Goal: Task Accomplishment & Management: Complete application form

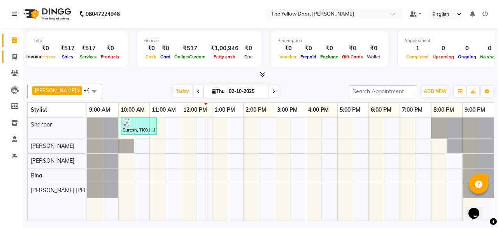
click at [14, 55] on icon at bounding box center [14, 57] width 4 height 6
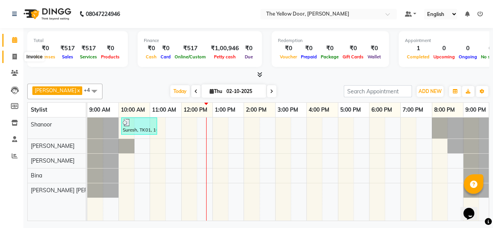
select select "service"
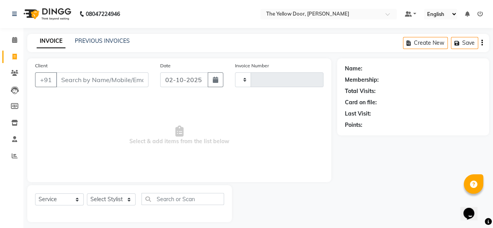
type input "03008"
select select "5650"
click at [127, 195] on select "Select Stylist" at bounding box center [111, 200] width 49 height 12
select select "41281"
click at [87, 194] on select "Select Stylist [PERSON_NAME] [PERSON_NAME] [PERSON_NAME] Housekeeping Manager […" at bounding box center [111, 200] width 49 height 12
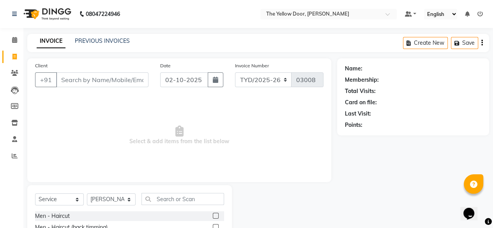
click at [213, 216] on label at bounding box center [216, 216] width 6 height 6
click at [213, 216] on input "checkbox" at bounding box center [215, 216] width 5 height 5
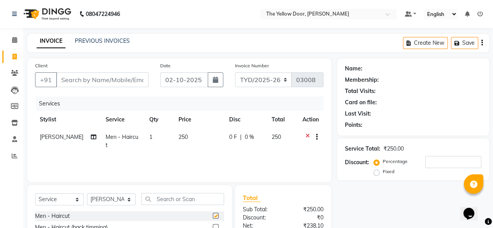
checkbox input "false"
click at [189, 201] on input "text" at bounding box center [182, 199] width 83 height 12
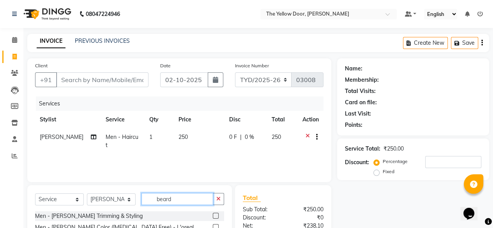
type input "beard"
click at [214, 216] on label at bounding box center [216, 216] width 6 height 6
click at [214, 216] on input "checkbox" at bounding box center [215, 216] width 5 height 5
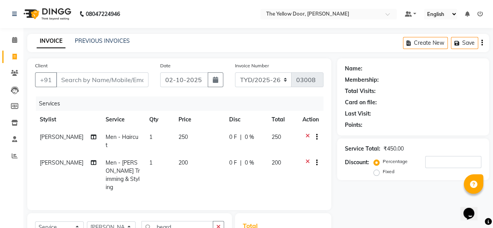
checkbox input "false"
click at [178, 221] on input "beard" at bounding box center [177, 227] width 72 height 12
type input "b"
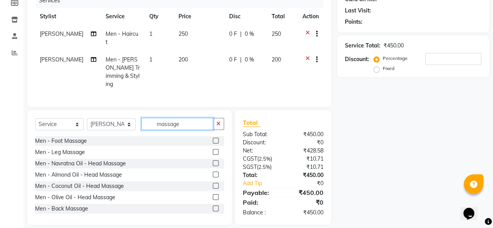
type input "massage"
click at [213, 183] on label at bounding box center [216, 186] width 6 height 6
click at [213, 184] on input "checkbox" at bounding box center [215, 186] width 5 height 5
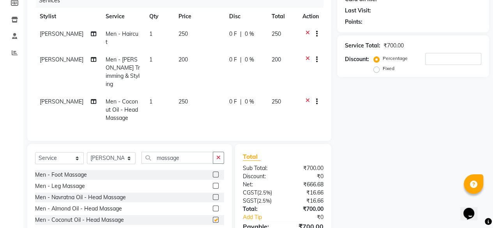
checkbox input "false"
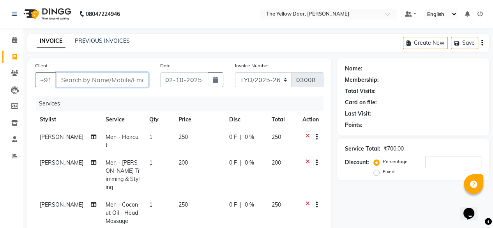
click at [90, 81] on input "Client" at bounding box center [102, 79] width 92 height 15
type input "9"
type input "0"
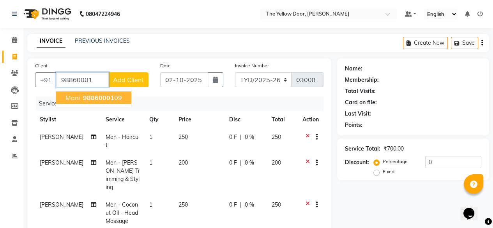
click at [91, 95] on span "98860001" at bounding box center [98, 98] width 31 height 8
type input "9886000109"
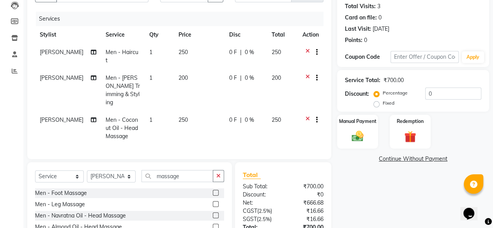
scroll to position [137, 0]
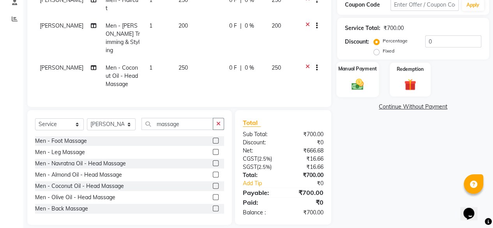
click at [346, 81] on div "Manual Payment" at bounding box center [357, 79] width 42 height 35
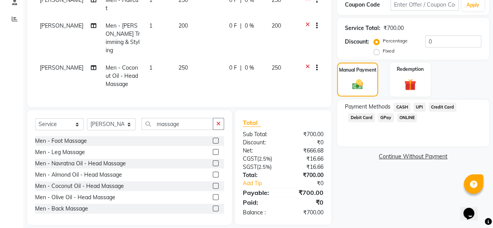
click at [421, 105] on span "UPI" at bounding box center [419, 107] width 12 height 9
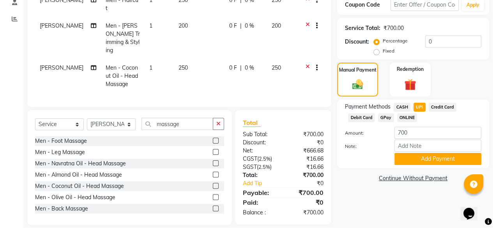
click at [440, 107] on span "Credit Card" at bounding box center [442, 107] width 28 height 9
click at [428, 159] on button "Add Payment" at bounding box center [437, 159] width 87 height 12
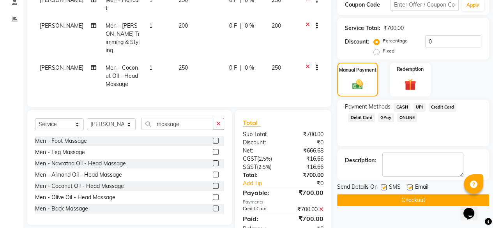
scroll to position [153, 0]
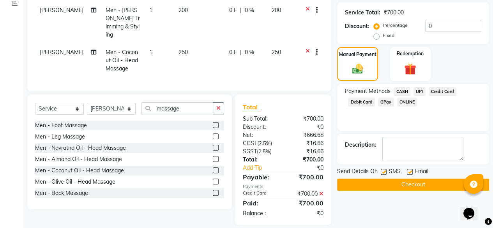
click at [410, 174] on label at bounding box center [410, 172] width 6 height 6
click at [410, 174] on input "checkbox" at bounding box center [409, 172] width 5 height 5
checkbox input "false"
click at [409, 181] on button "Checkout" at bounding box center [413, 185] width 152 height 12
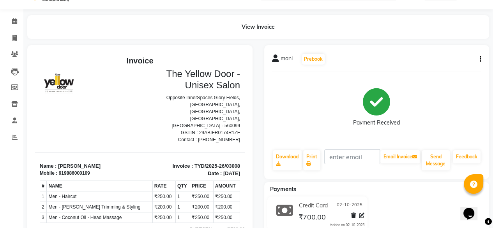
scroll to position [19, 0]
click at [14, 39] on icon at bounding box center [14, 38] width 4 height 6
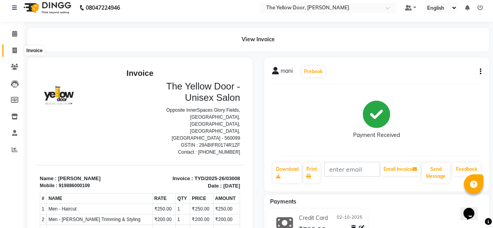
select select "service"
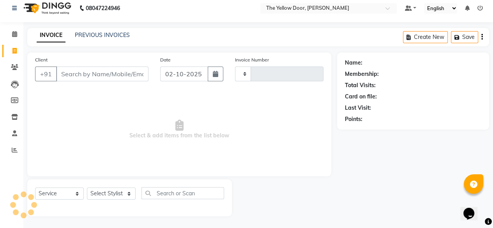
type input "03009"
select select "5650"
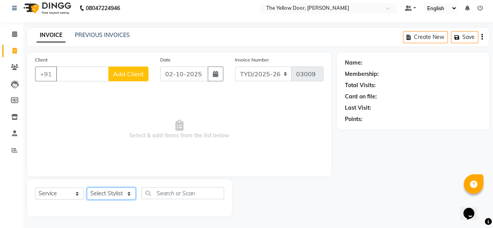
click at [106, 195] on select "Select Stylist [PERSON_NAME] [PERSON_NAME] [PERSON_NAME] Housekeeping Manager […" at bounding box center [111, 194] width 49 height 12
select select "71545"
click at [87, 188] on select "Select Stylist [PERSON_NAME] [PERSON_NAME] [PERSON_NAME] Housekeeping Manager […" at bounding box center [111, 194] width 49 height 12
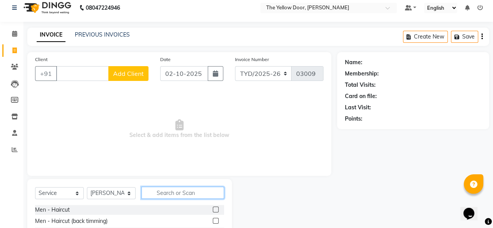
click at [169, 191] on input "text" at bounding box center [182, 193] width 83 height 12
type input "[PERSON_NAME]"
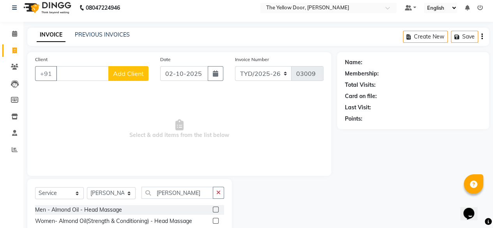
click at [215, 220] on label at bounding box center [216, 221] width 6 height 6
click at [215, 220] on input "checkbox" at bounding box center [215, 221] width 5 height 5
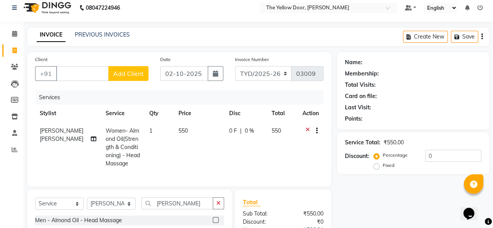
checkbox input "false"
click at [184, 208] on input "[PERSON_NAME]" at bounding box center [177, 203] width 72 height 12
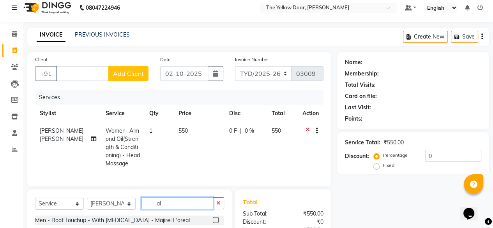
type input "a"
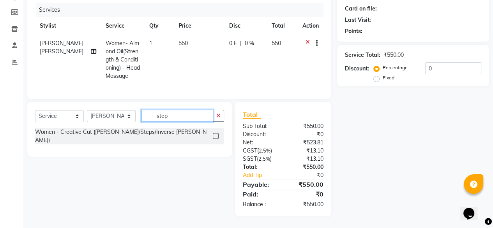
type input "step"
click at [215, 134] on label at bounding box center [216, 136] width 6 height 6
click at [215, 134] on input "checkbox" at bounding box center [215, 136] width 5 height 5
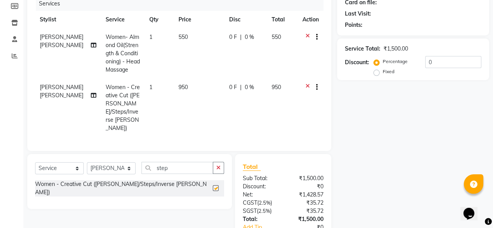
checkbox input "false"
click at [107, 162] on select "Select Stylist [PERSON_NAME] [PERSON_NAME] [PERSON_NAME] Housekeeping Manager […" at bounding box center [111, 168] width 49 height 12
select select "34815"
click at [87, 162] on select "Select Stylist [PERSON_NAME] [PERSON_NAME] [PERSON_NAME] Housekeeping Manager […" at bounding box center [111, 168] width 49 height 12
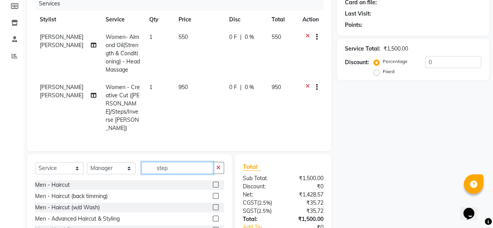
click at [175, 162] on input "step" at bounding box center [177, 168] width 72 height 12
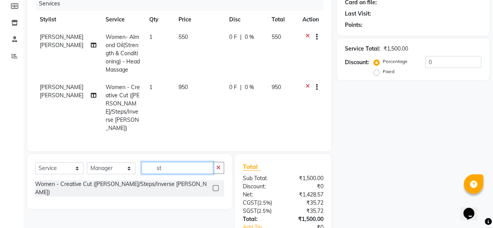
type input "s"
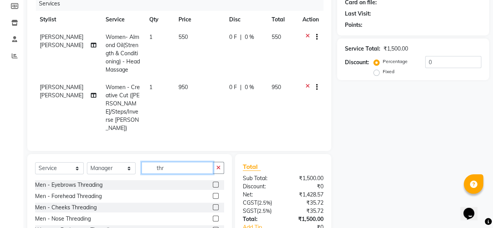
scroll to position [143, 0]
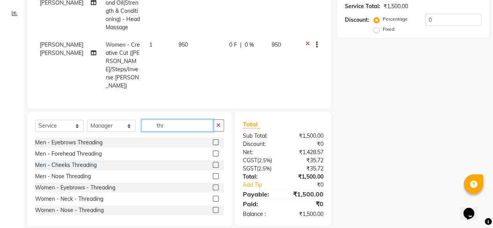
type input "thr"
click at [213, 185] on label at bounding box center [216, 188] width 6 height 6
click at [213, 185] on input "checkbox" at bounding box center [215, 187] width 5 height 5
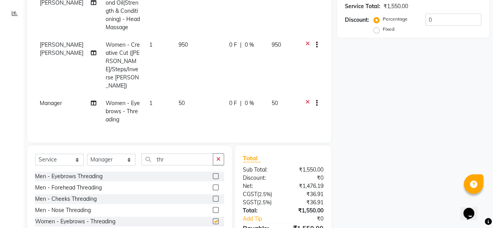
checkbox input "false"
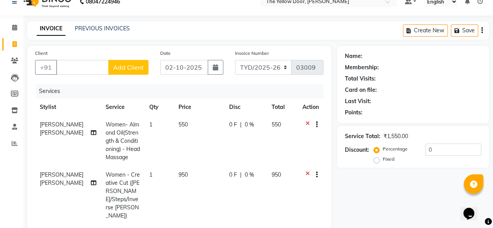
scroll to position [0, 0]
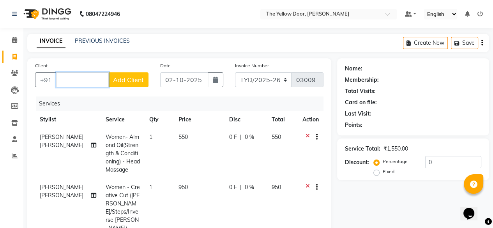
click at [76, 79] on input "Client" at bounding box center [82, 79] width 53 height 15
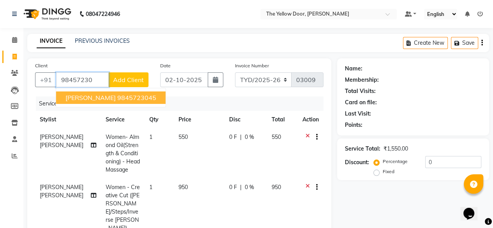
click at [117, 99] on ngb-highlight "9845723045" at bounding box center [136, 98] width 39 height 8
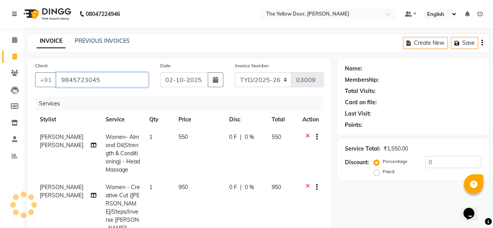
type input "9845723045"
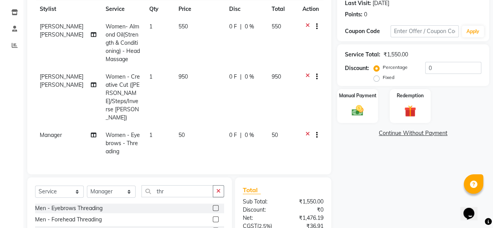
scroll to position [176, 0]
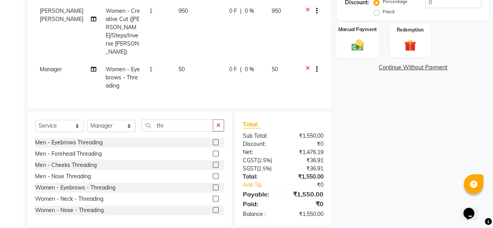
click at [374, 44] on div "Manual Payment" at bounding box center [357, 40] width 42 height 35
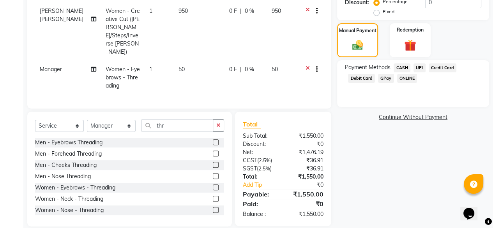
click at [439, 67] on span "Credit Card" at bounding box center [442, 67] width 28 height 9
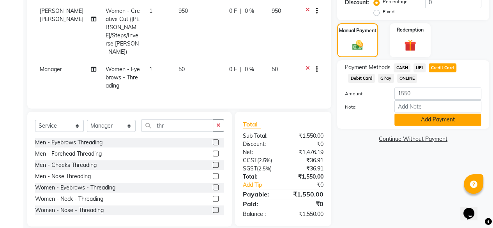
click at [436, 115] on button "Add Payment" at bounding box center [437, 120] width 87 height 12
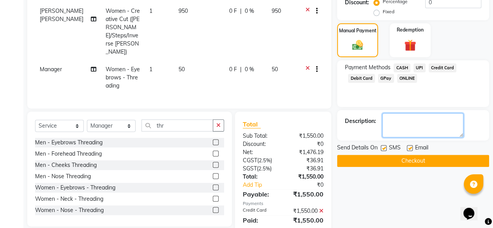
click at [436, 115] on textarea at bounding box center [422, 125] width 81 height 24
click at [416, 165] on button "Checkout" at bounding box center [413, 161] width 152 height 12
